Goal: Register for event/course

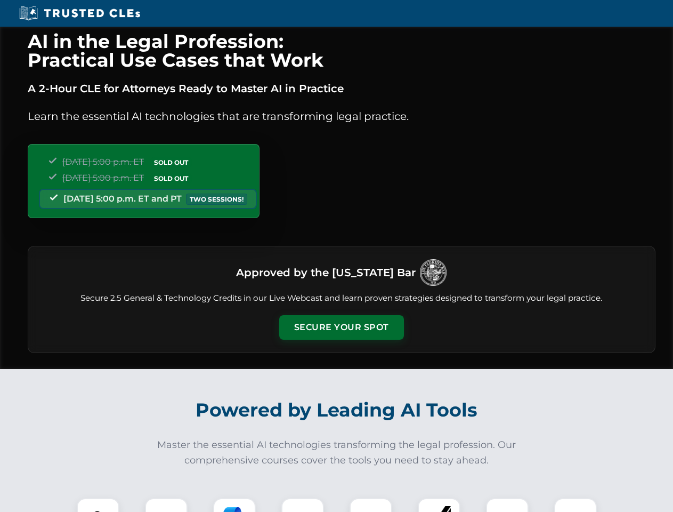
click at [341, 327] on button "Secure Your Spot" at bounding box center [341, 327] width 125 height 25
click at [98, 505] on img at bounding box center [98, 519] width 31 height 31
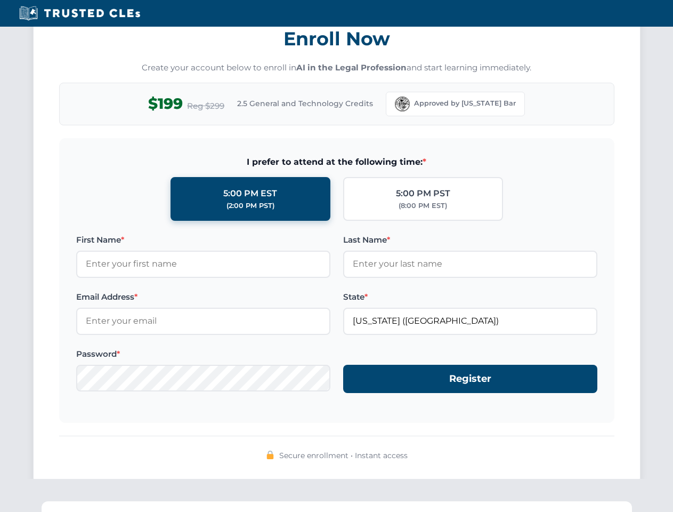
scroll to position [1047, 0]
